Goal: Task Accomplishment & Management: Manage account settings

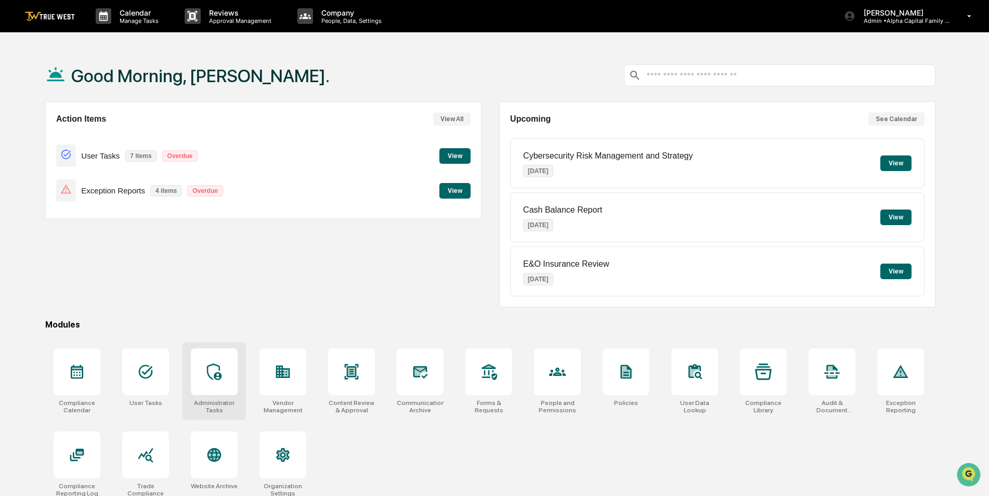
click at [207, 382] on div at bounding box center [214, 371] width 47 height 47
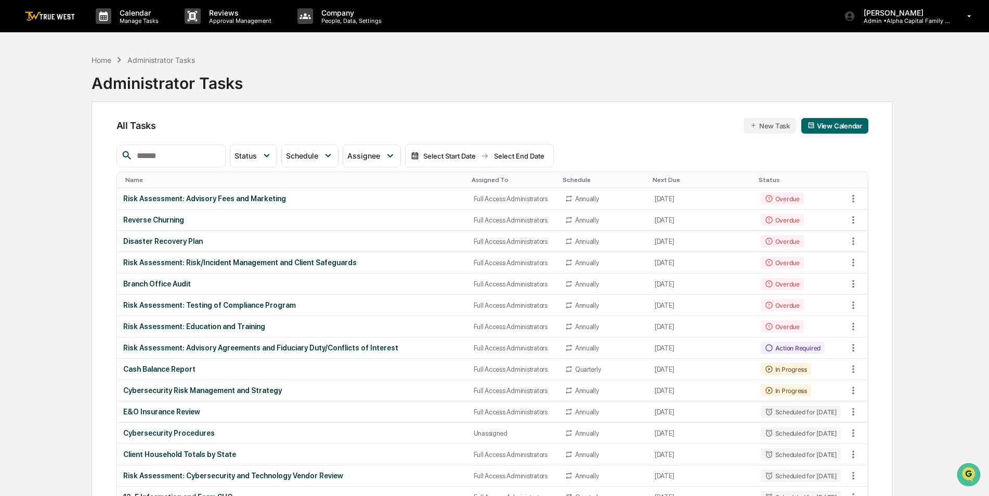
click at [191, 154] on input "text" at bounding box center [177, 156] width 88 height 14
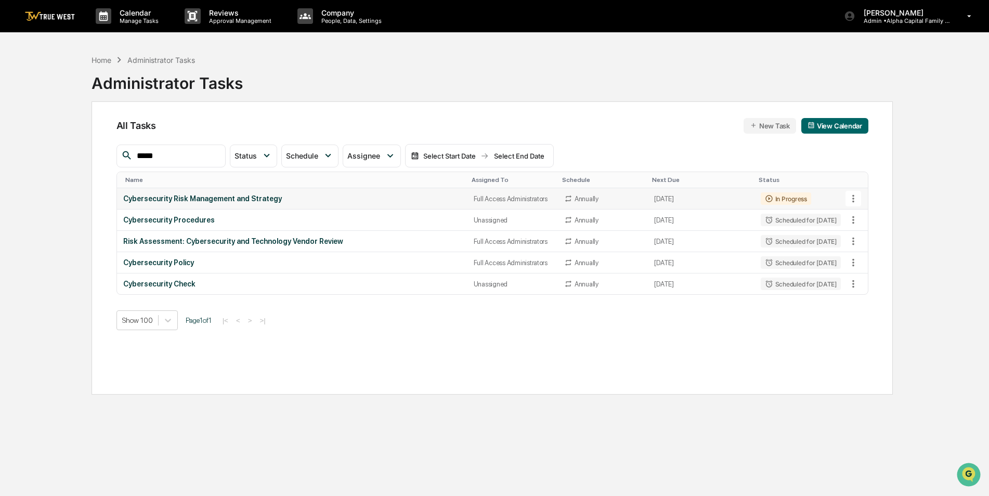
click at [853, 198] on icon at bounding box center [853, 199] width 2 height 8
click at [862, 257] on img at bounding box center [863, 256] width 8 height 8
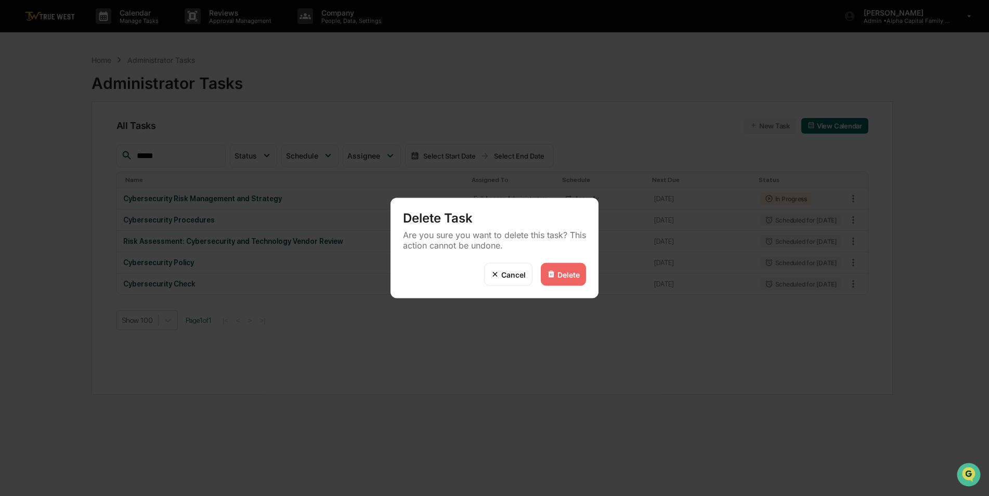
click at [569, 278] on div "Delete" at bounding box center [568, 274] width 22 height 9
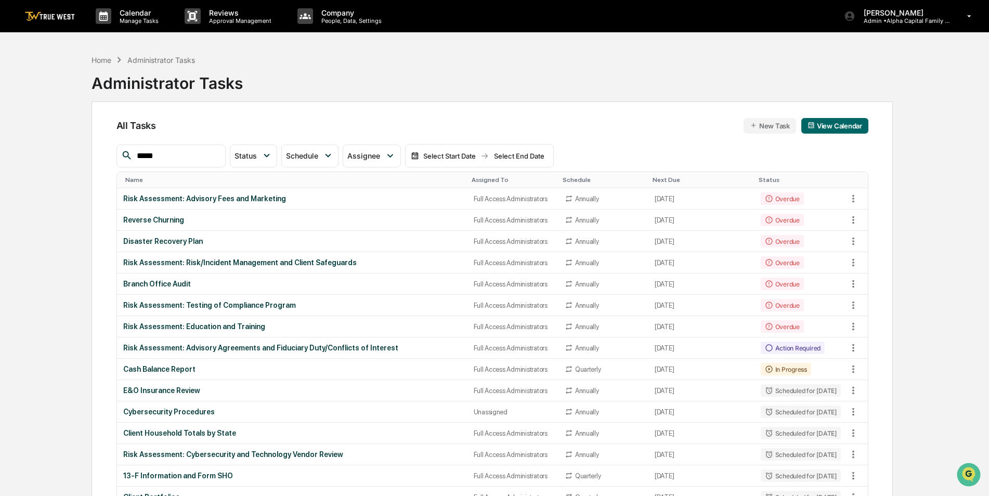
click at [187, 156] on input "*****" at bounding box center [177, 156] width 88 height 14
type input "*****"
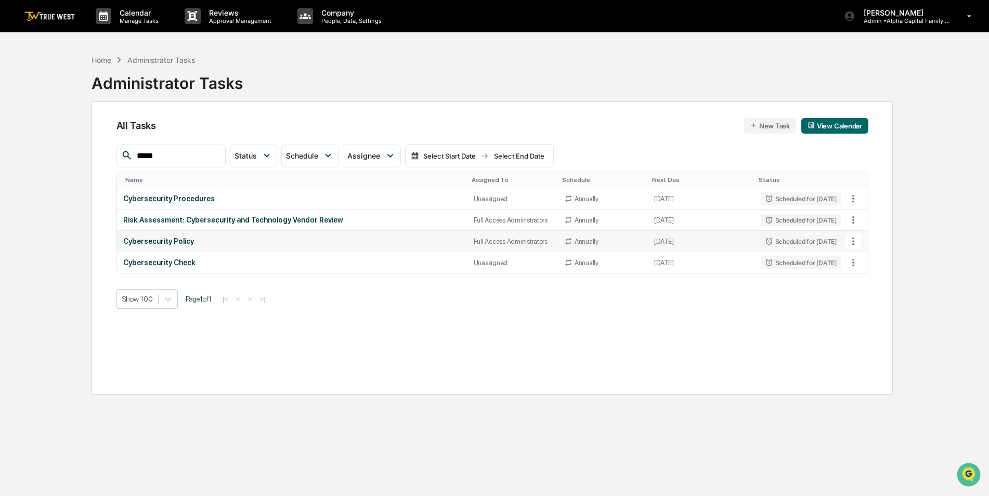
click at [854, 241] on icon at bounding box center [853, 242] width 2 height 8
click at [868, 298] on li "Delete Task" at bounding box center [892, 298] width 83 height 19
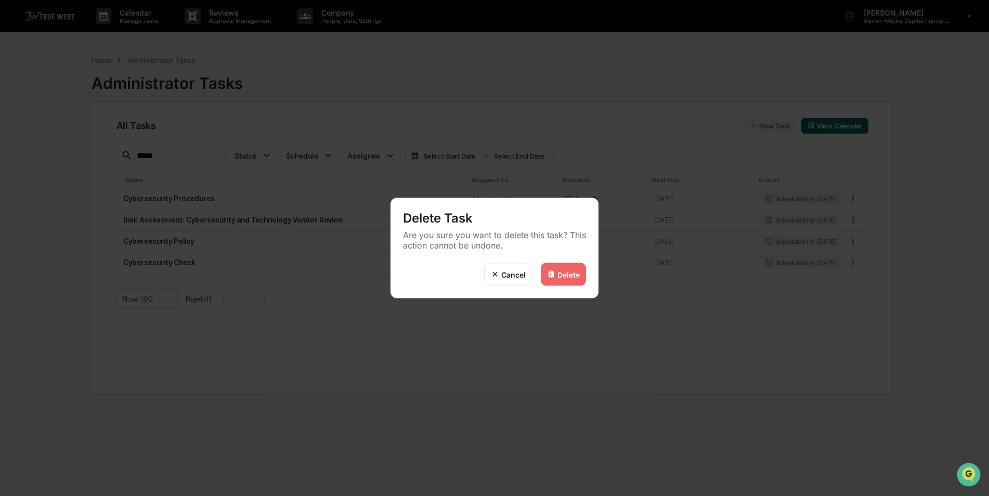
click at [565, 278] on div "Delete" at bounding box center [568, 274] width 22 height 9
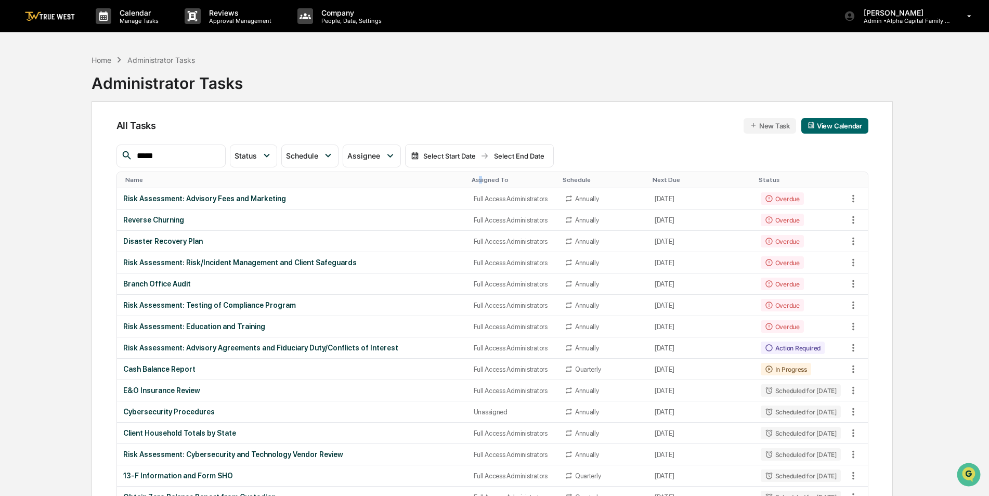
click at [470, 175] on th "Assigned To" at bounding box center [512, 180] width 91 height 16
drag, startPoint x: 470, startPoint y: 175, endPoint x: 468, endPoint y: 180, distance: 5.6
click at [472, 180] on div "Assigned To" at bounding box center [513, 179] width 83 height 7
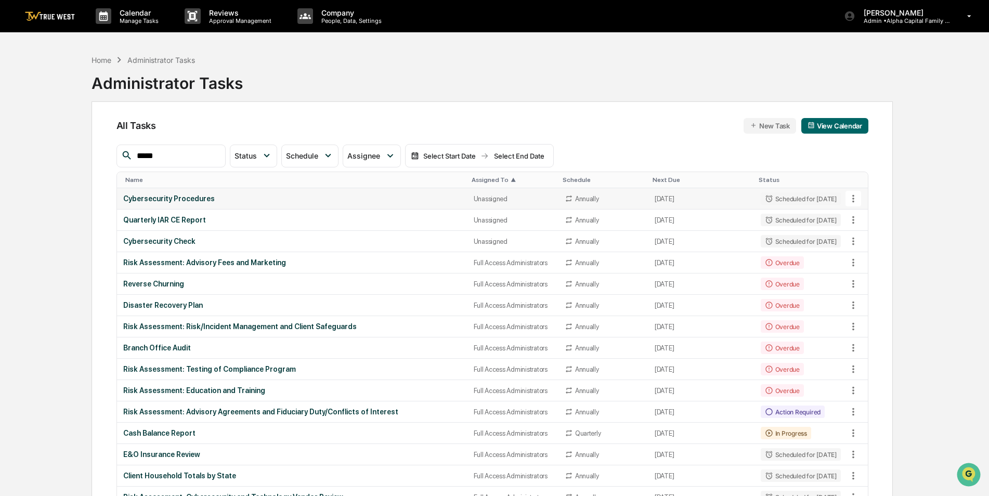
click at [407, 193] on td "Cybersecurity Procedures" at bounding box center [292, 198] width 350 height 21
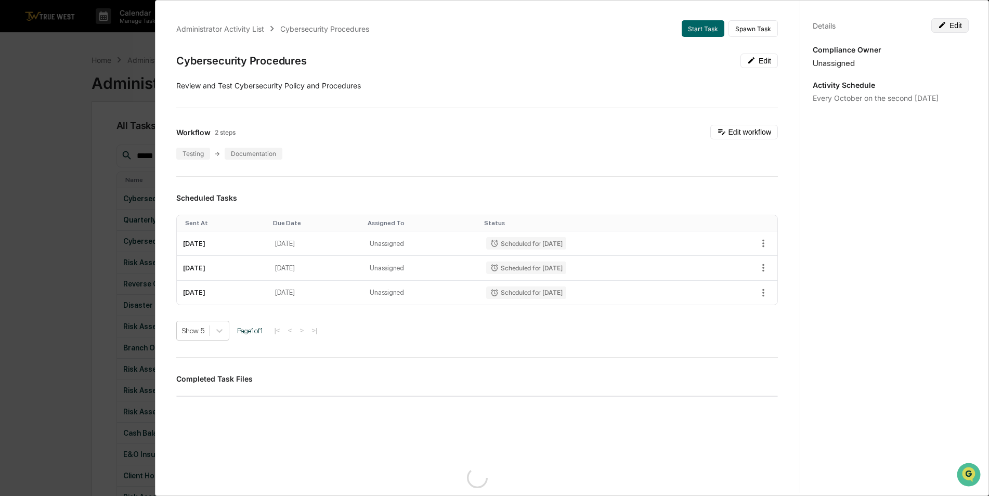
click at [951, 28] on button "Edit" at bounding box center [949, 25] width 37 height 15
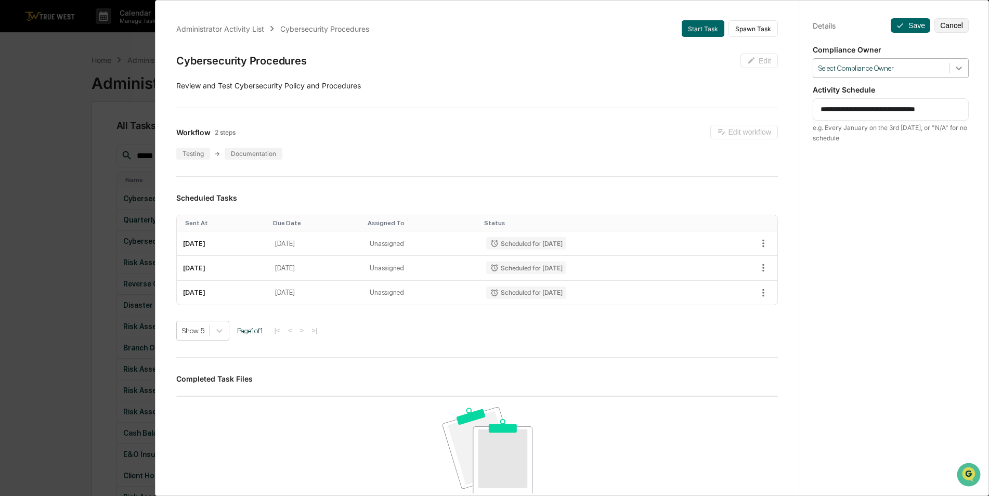
click at [957, 67] on icon at bounding box center [959, 68] width 10 height 10
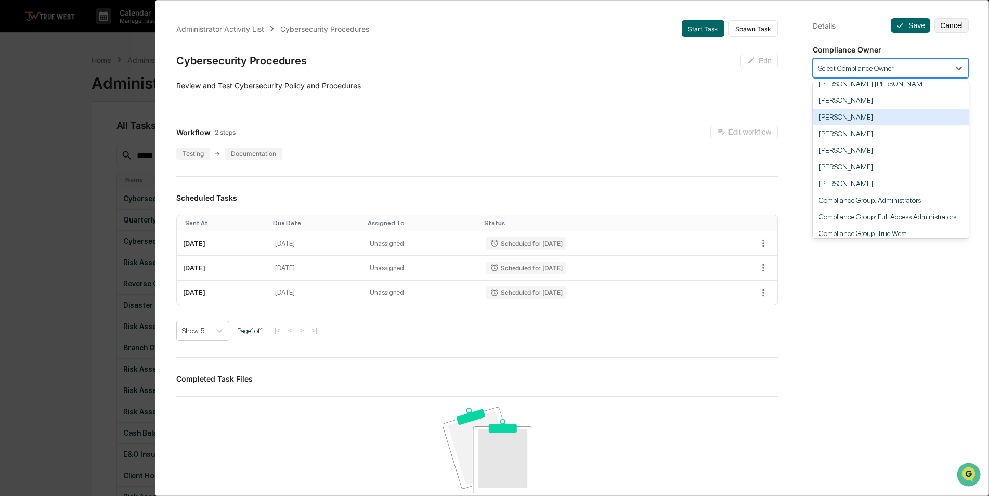
scroll to position [114, 0]
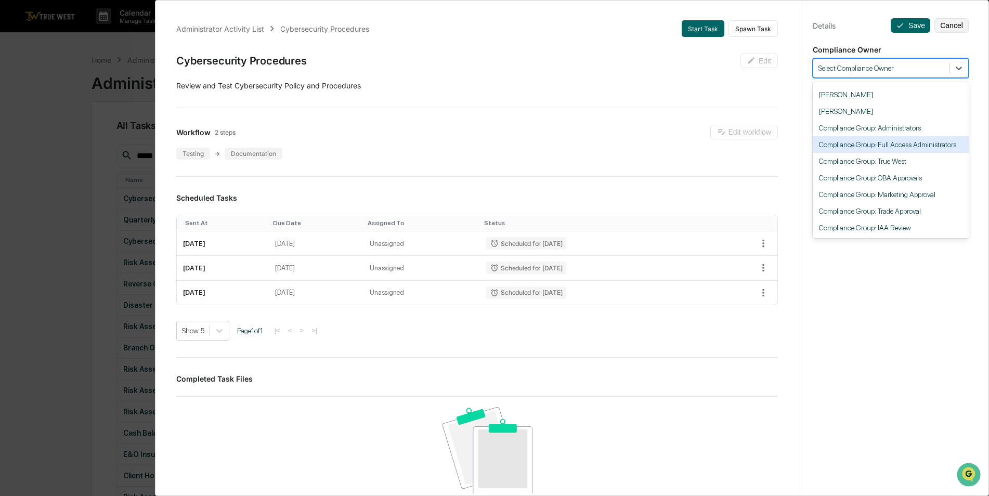
click at [904, 148] on div "Compliance Group: Full Access Administrators" at bounding box center [891, 144] width 156 height 17
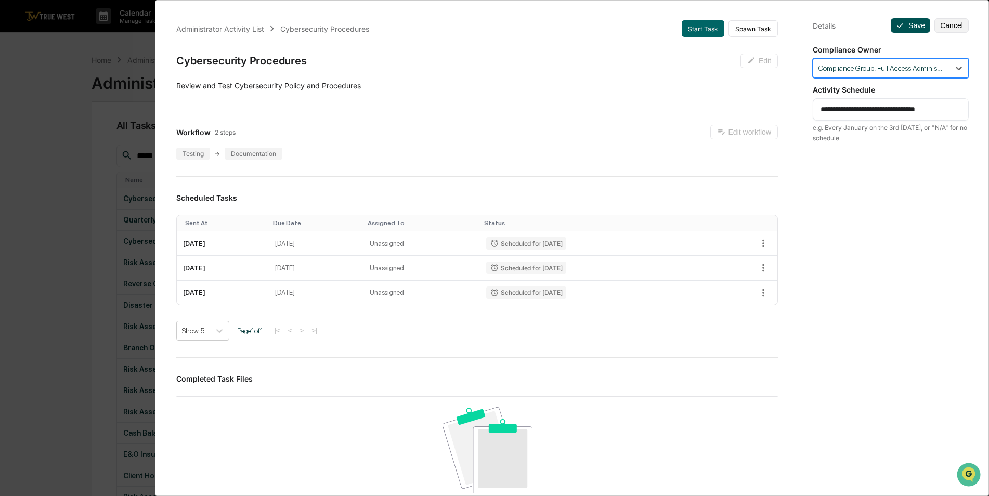
click at [907, 25] on button "Save" at bounding box center [911, 25] width 40 height 15
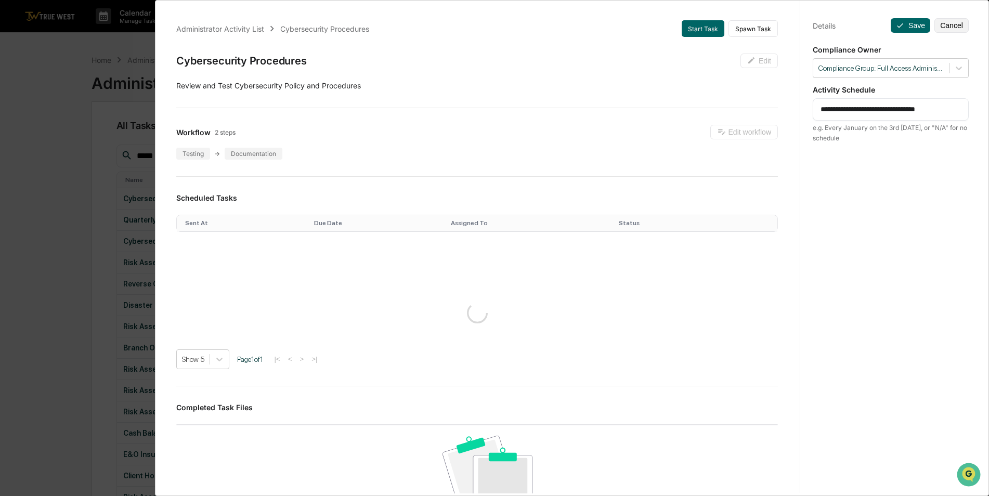
click at [63, 177] on div "**********" at bounding box center [494, 248] width 989 height 496
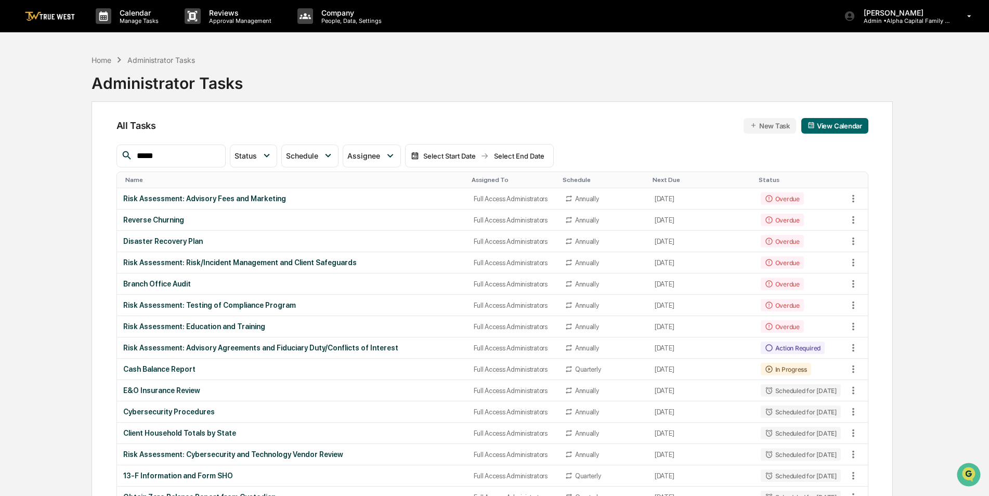
click at [475, 178] on div "Assigned To" at bounding box center [513, 179] width 83 height 7
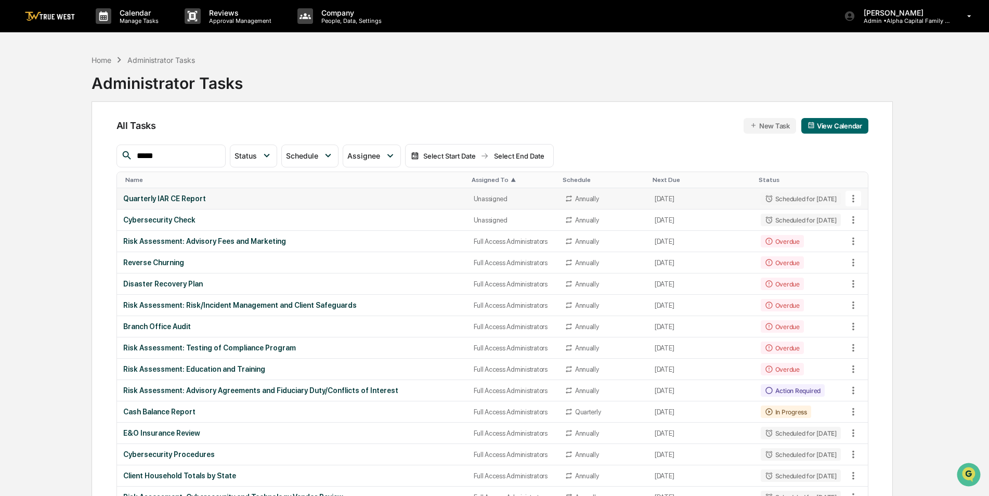
click at [304, 203] on td "Quarterly IAR CE Report" at bounding box center [292, 198] width 350 height 21
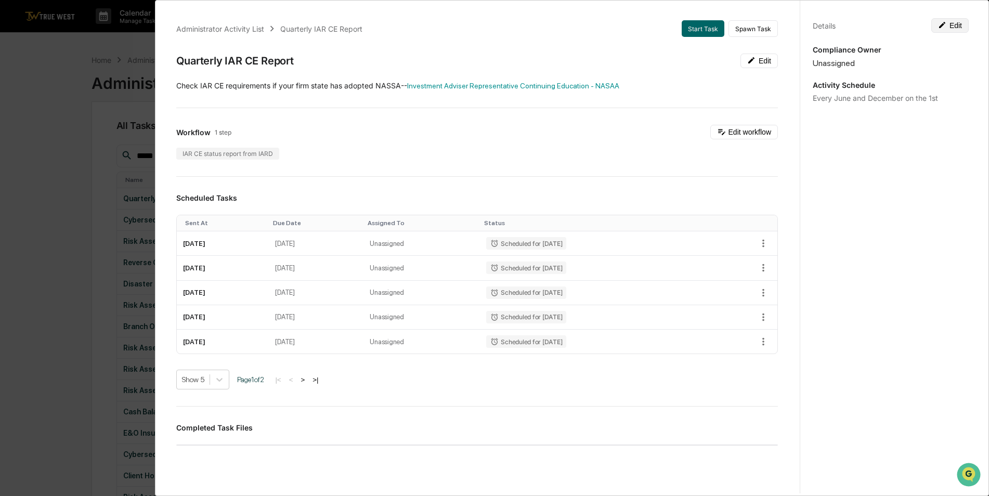
click at [944, 28] on button "Edit" at bounding box center [949, 25] width 37 height 15
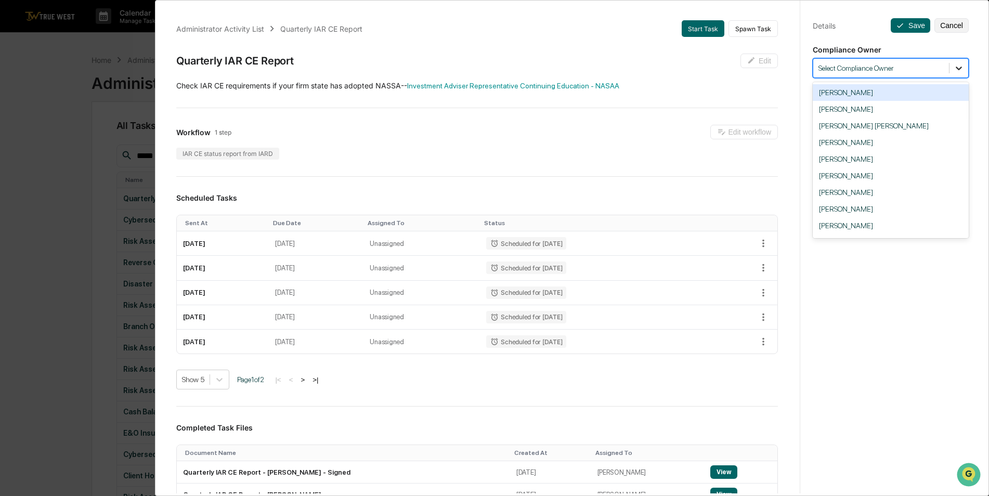
click at [961, 71] on div at bounding box center [959, 68] width 19 height 19
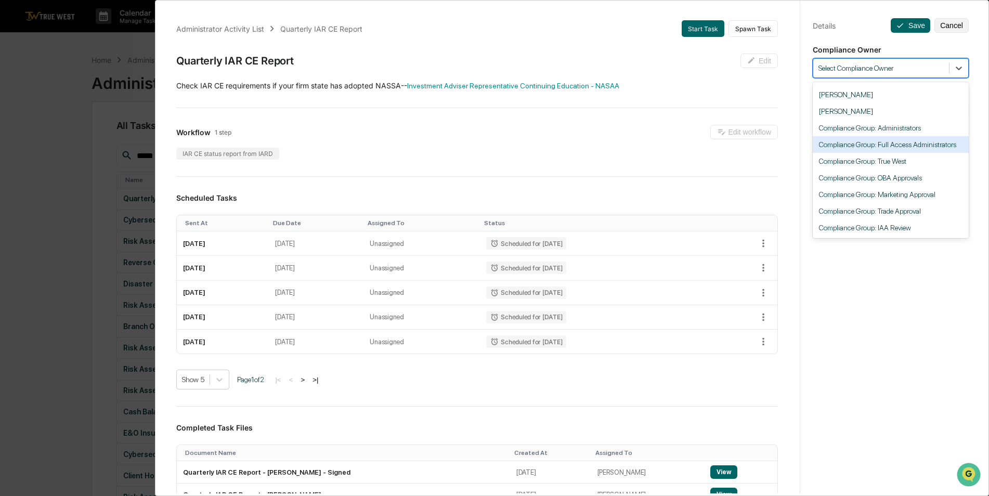
click at [908, 141] on div "Compliance Group: Full Access Administrators" at bounding box center [891, 144] width 156 height 17
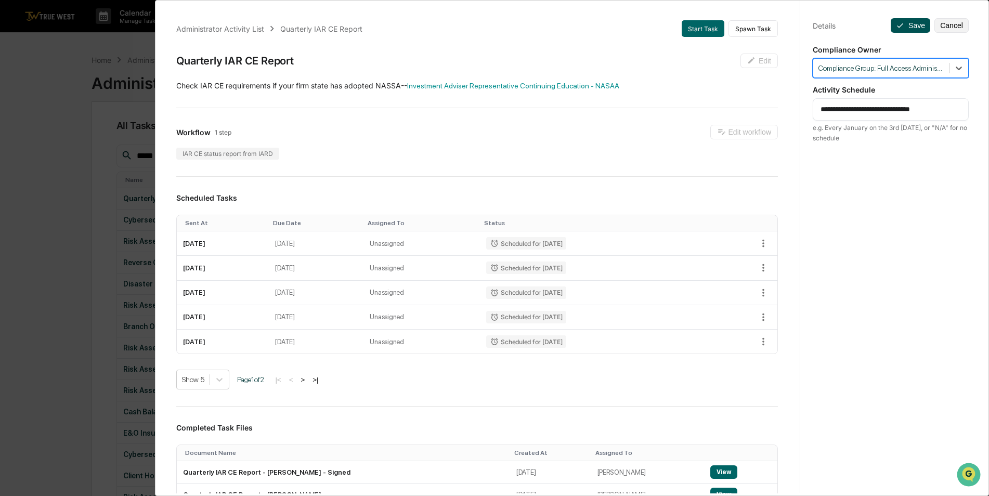
click at [904, 21] on button "Save" at bounding box center [911, 25] width 40 height 15
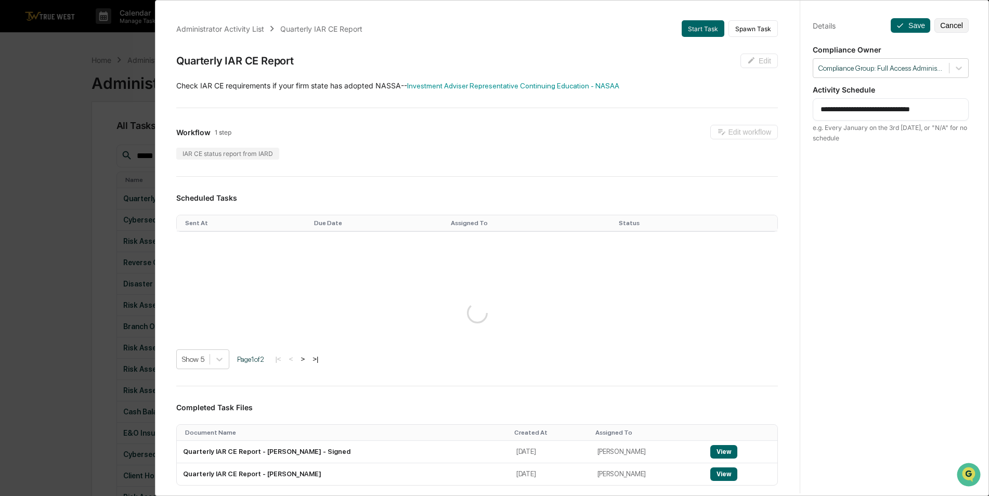
click at [46, 223] on div "**********" at bounding box center [494, 248] width 989 height 496
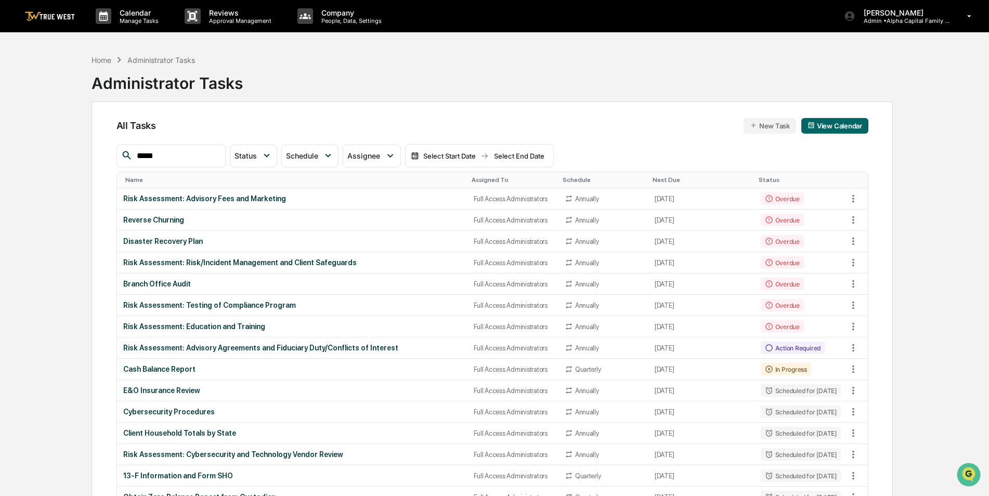
click at [472, 183] on div "Assigned To" at bounding box center [513, 179] width 83 height 7
click at [472, 180] on div "Assigned To" at bounding box center [513, 179] width 83 height 7
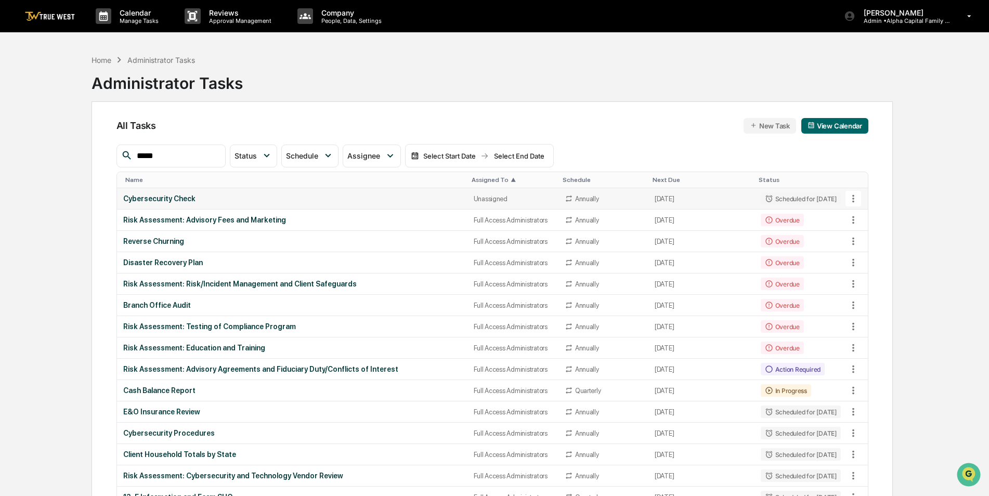
click at [443, 199] on div "Cybersecurity Check" at bounding box center [292, 198] width 338 height 8
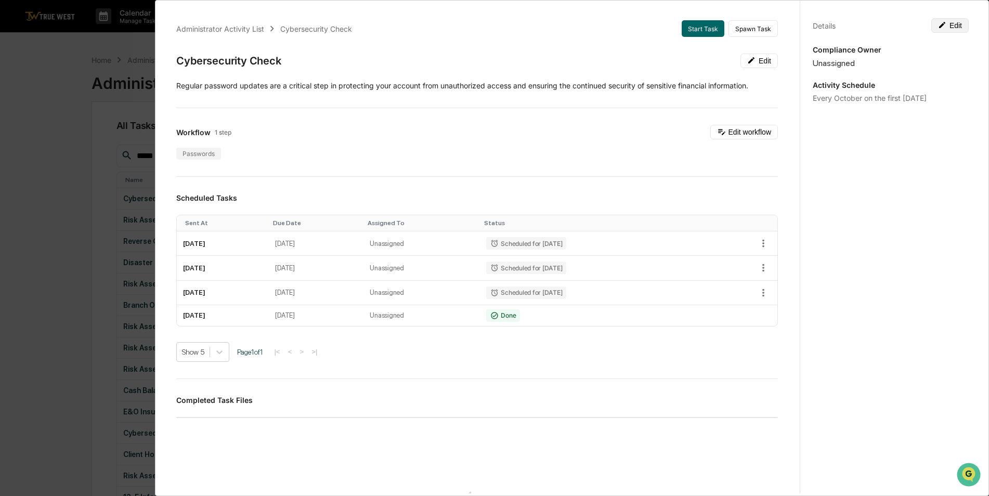
click at [956, 27] on button "Edit" at bounding box center [949, 25] width 37 height 15
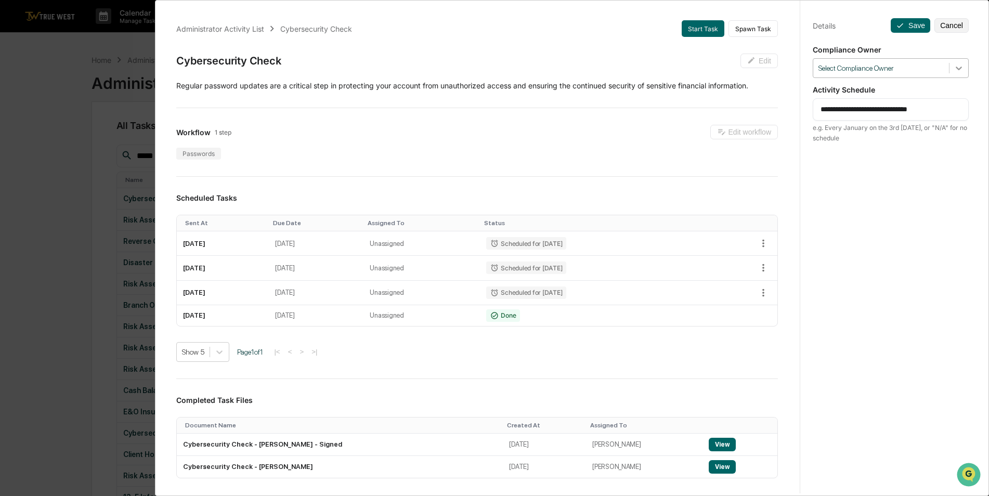
click at [955, 63] on icon at bounding box center [959, 68] width 10 height 10
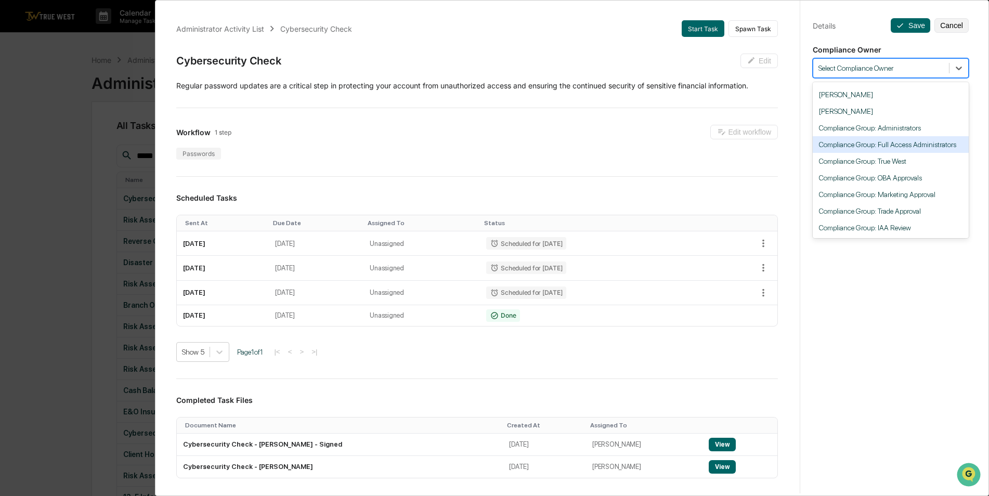
click at [905, 148] on div "Compliance Group: Full Access Administrators" at bounding box center [891, 144] width 156 height 17
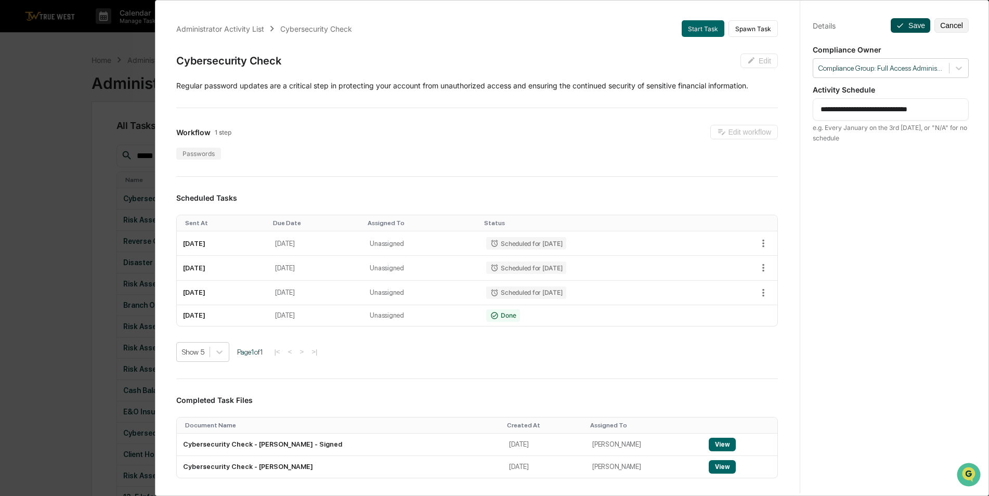
click at [905, 21] on button "Save" at bounding box center [911, 25] width 40 height 15
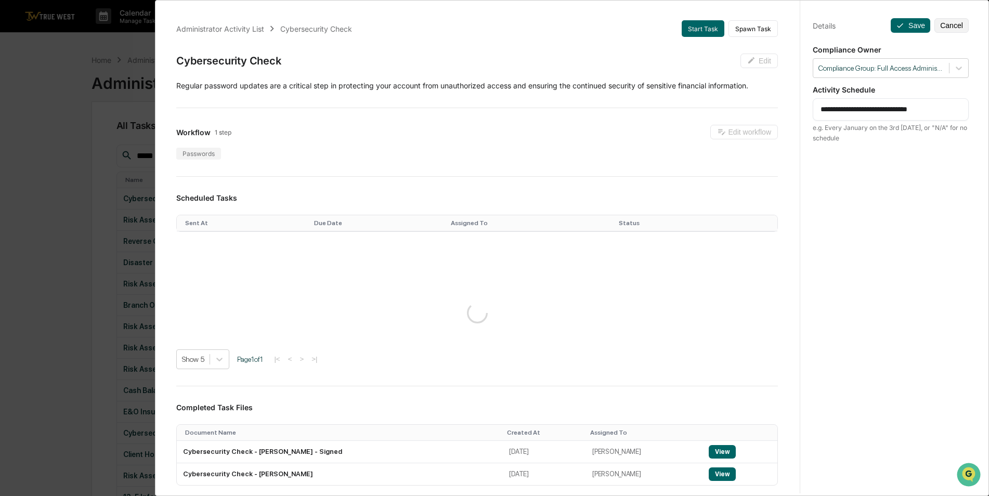
click at [90, 239] on div "**********" at bounding box center [494, 248] width 989 height 496
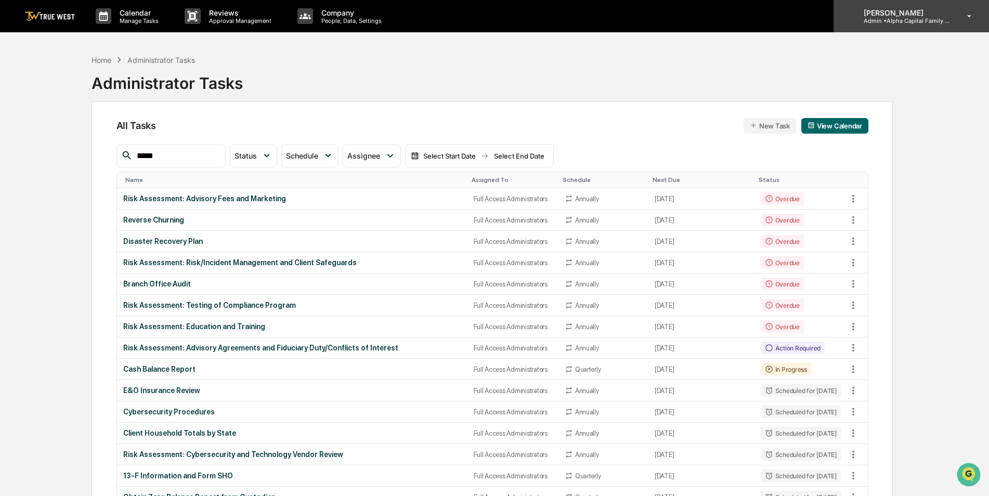
click at [903, 20] on p "Admin • Alpha Capital Family Office" at bounding box center [903, 20] width 97 height 7
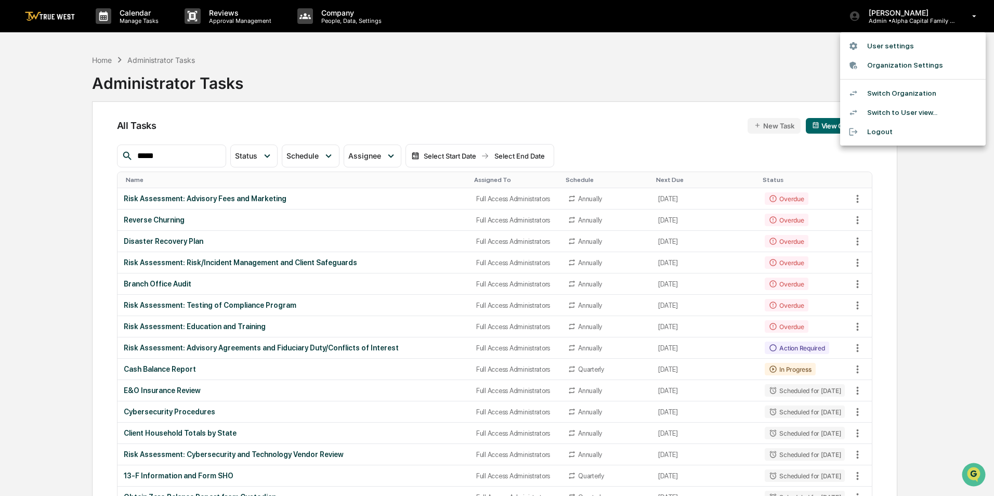
click at [912, 91] on li "Switch Organization" at bounding box center [913, 93] width 146 height 19
